Goal: Information Seeking & Learning: Learn about a topic

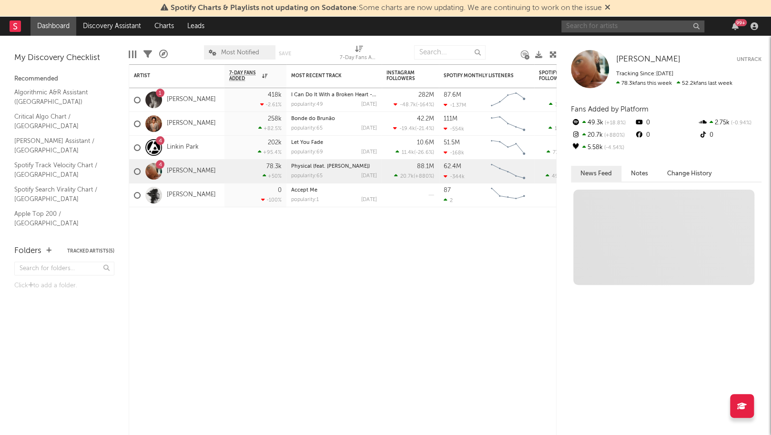
click at [611, 23] on input "text" at bounding box center [632, 26] width 143 height 12
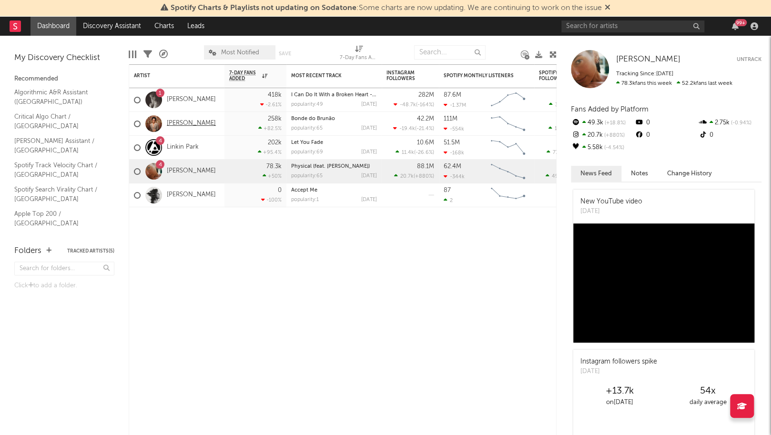
click at [179, 123] on link "[PERSON_NAME]" at bounding box center [191, 124] width 49 height 8
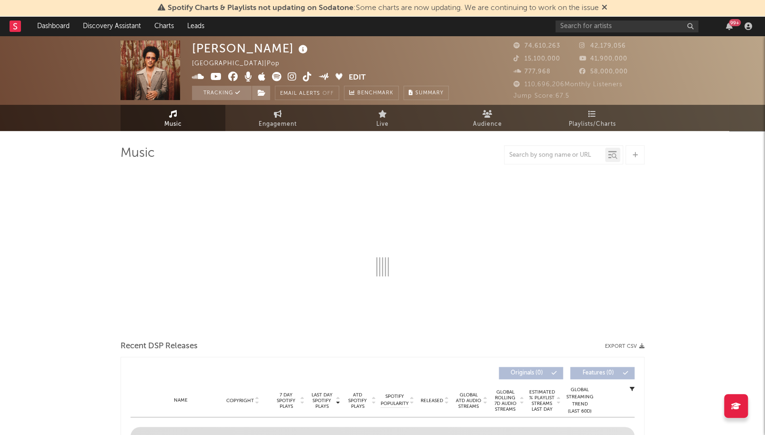
select select "6m"
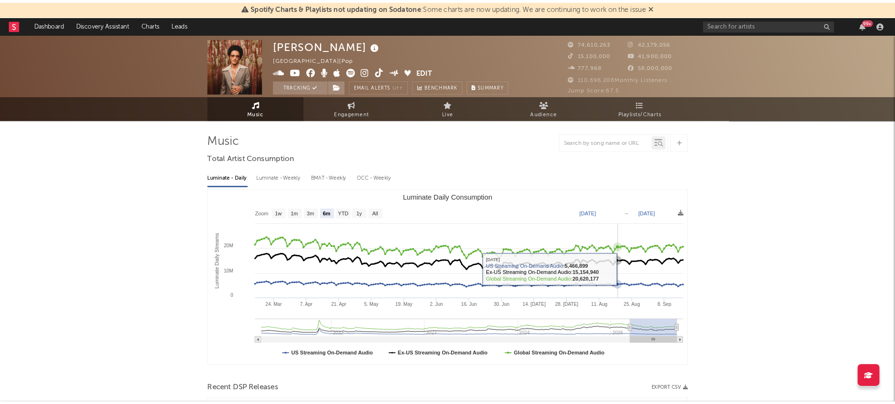
scroll to position [261, 0]
